Goal: Download file/media

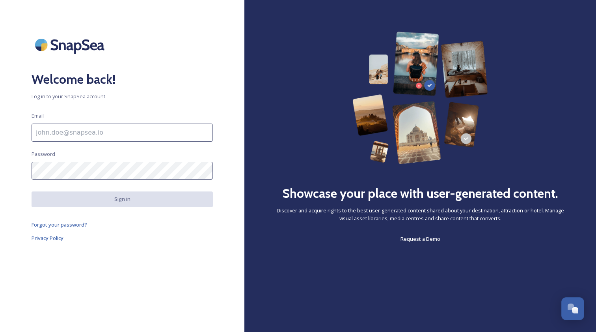
type input "[EMAIL_ADDRESS][DOMAIN_NAME]"
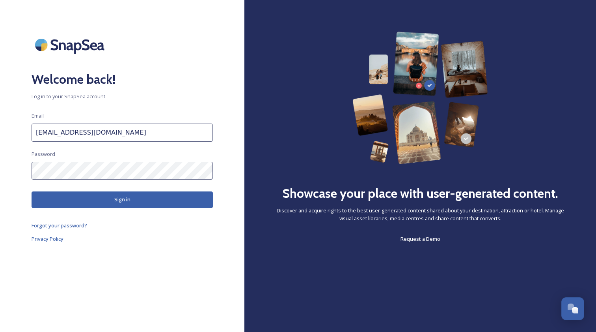
click at [117, 201] on button "Sign in" at bounding box center [122, 199] width 181 height 16
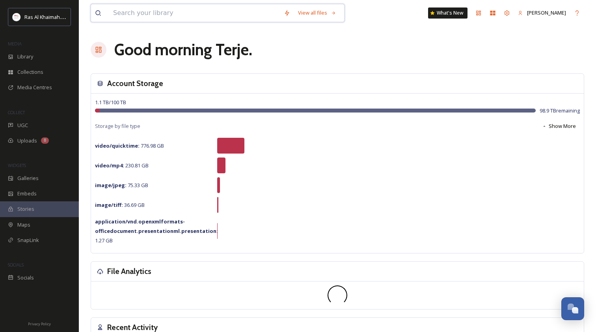
click at [134, 10] on input at bounding box center [194, 12] width 171 height 17
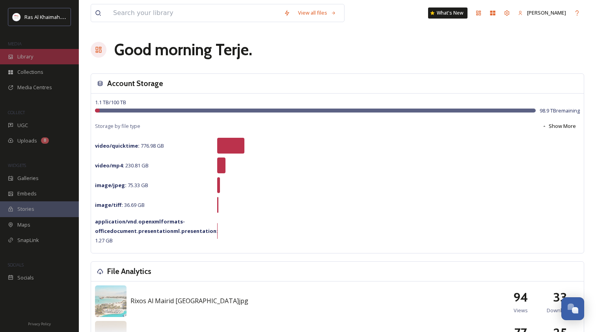
click at [31, 54] on span "Library" at bounding box center [25, 56] width 16 height 7
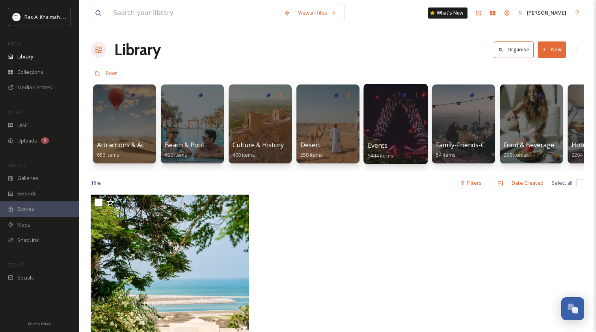
click at [398, 126] on div at bounding box center [395, 124] width 64 height 80
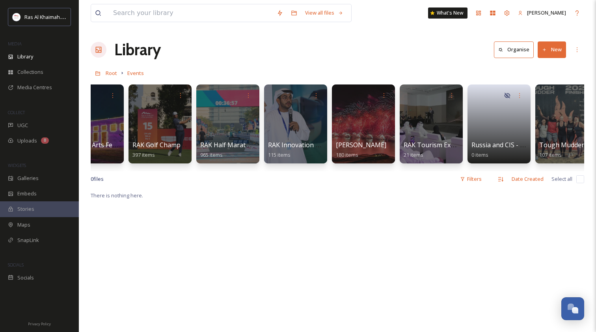
scroll to position [0, 914]
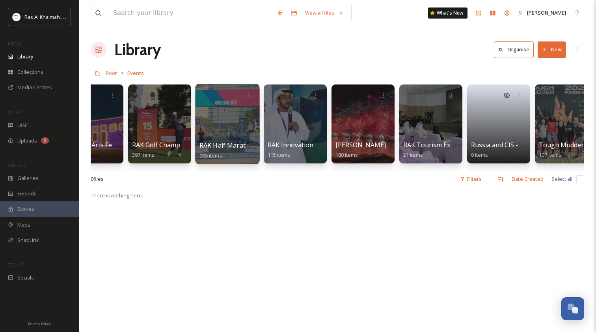
click at [227, 121] on div at bounding box center [227, 124] width 64 height 80
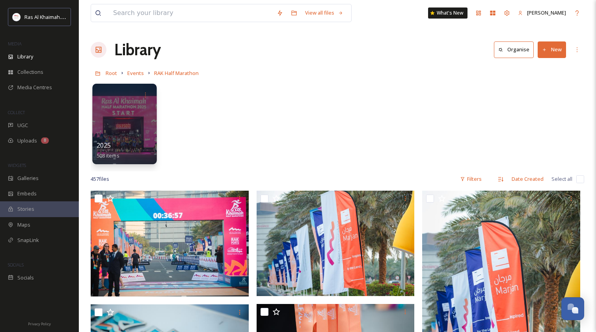
click at [121, 112] on div at bounding box center [124, 124] width 64 height 80
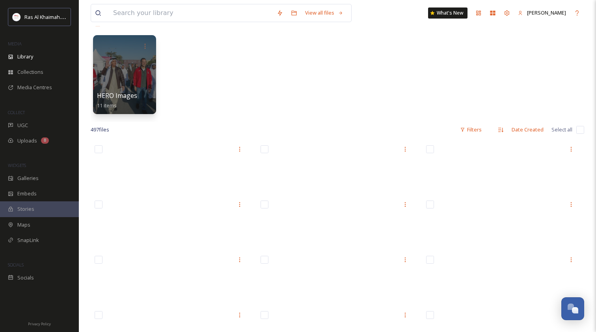
scroll to position [41, 0]
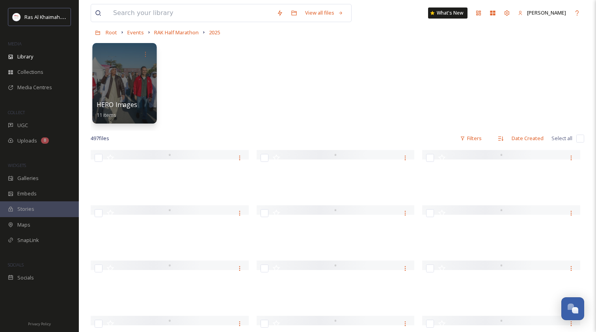
click at [131, 87] on div at bounding box center [124, 83] width 64 height 80
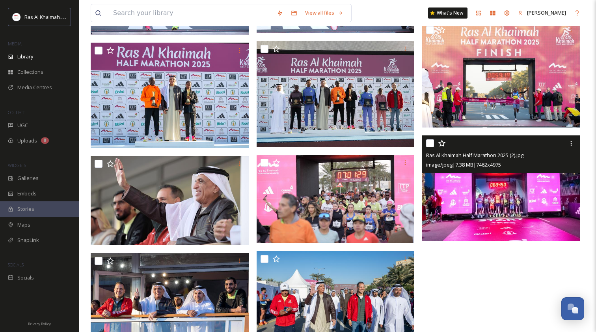
scroll to position [195, 0]
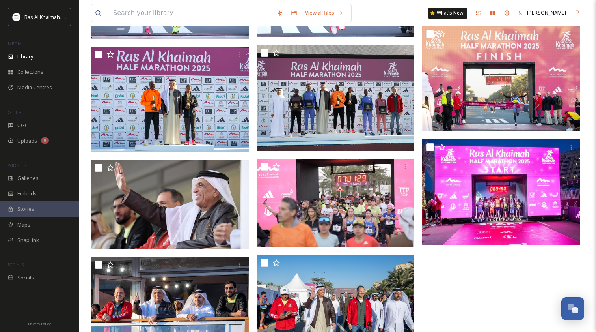
click at [505, 310] on div at bounding box center [503, 138] width 162 height 453
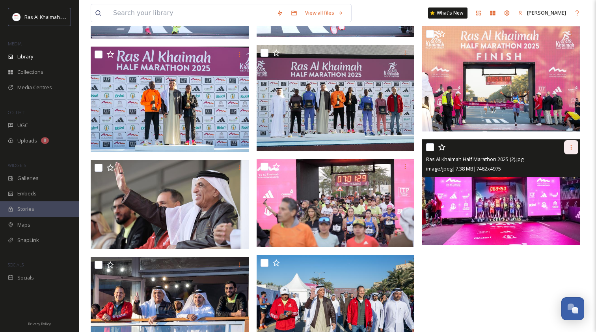
click at [572, 147] on icon at bounding box center [571, 147] width 6 height 6
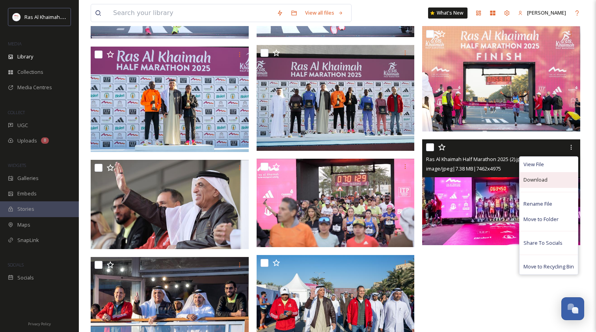
click at [533, 177] on span "Download" at bounding box center [536, 179] width 24 height 7
